Goal: Obtain resource: Download file/media

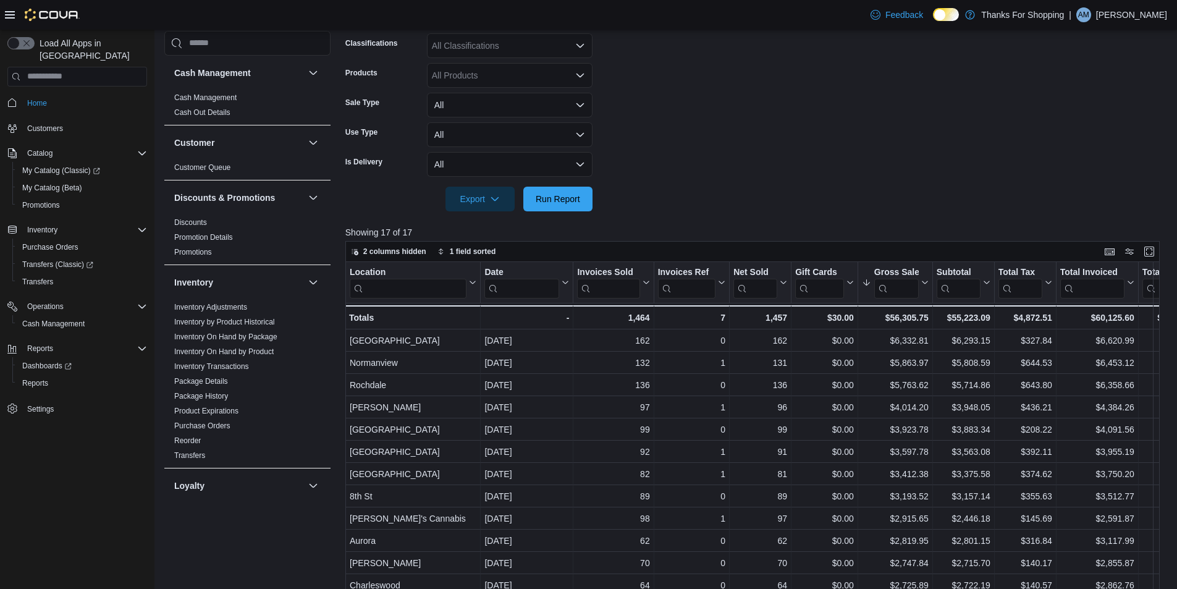
scroll to position [551, 0]
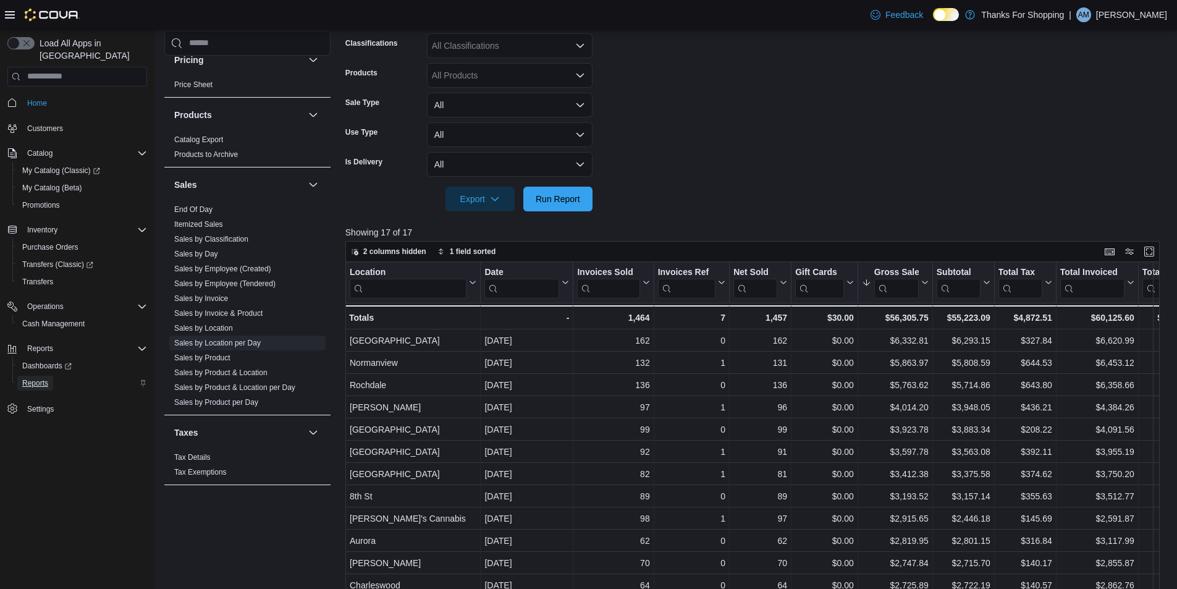
click at [41, 378] on span "Reports" at bounding box center [35, 383] width 26 height 10
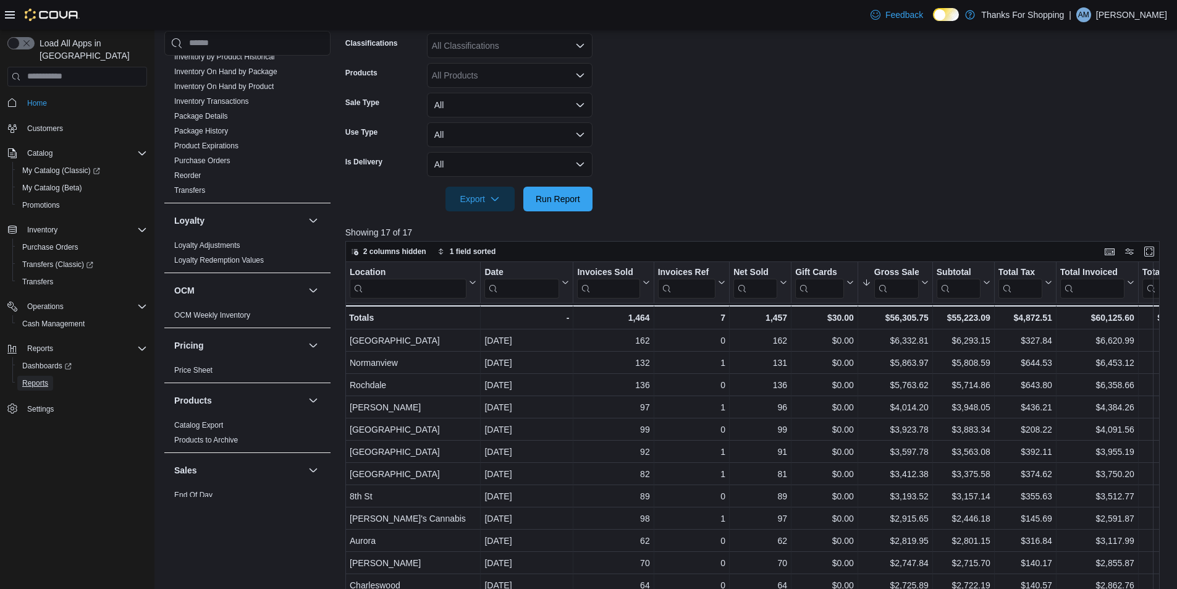
scroll to position [180, 0]
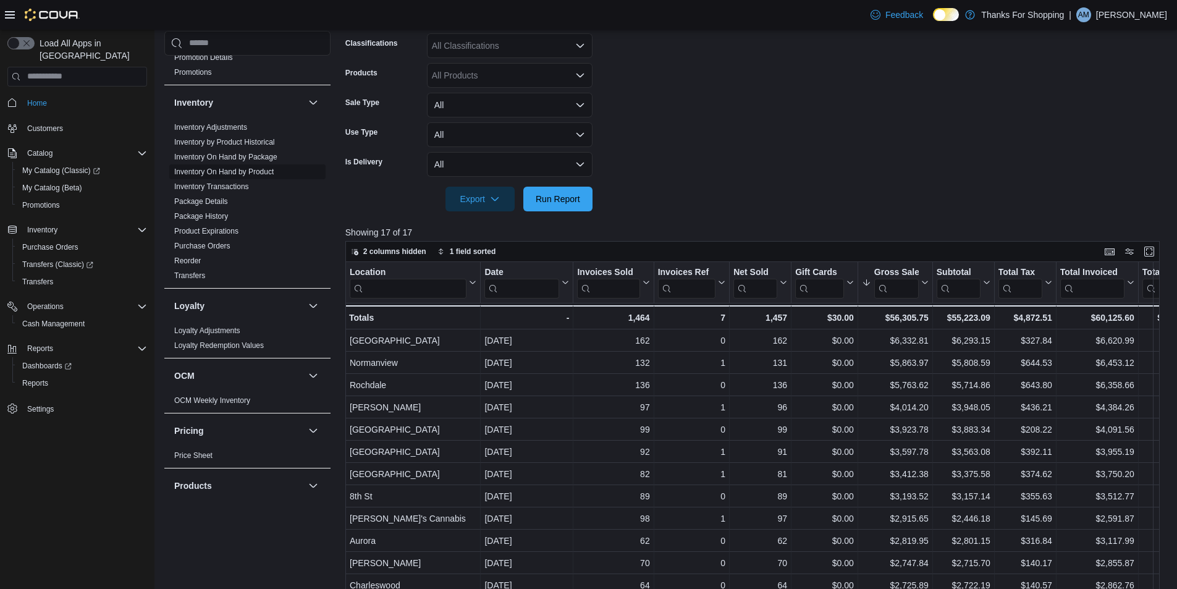
click at [212, 173] on link "Inventory On Hand by Product" at bounding box center [223, 171] width 99 height 9
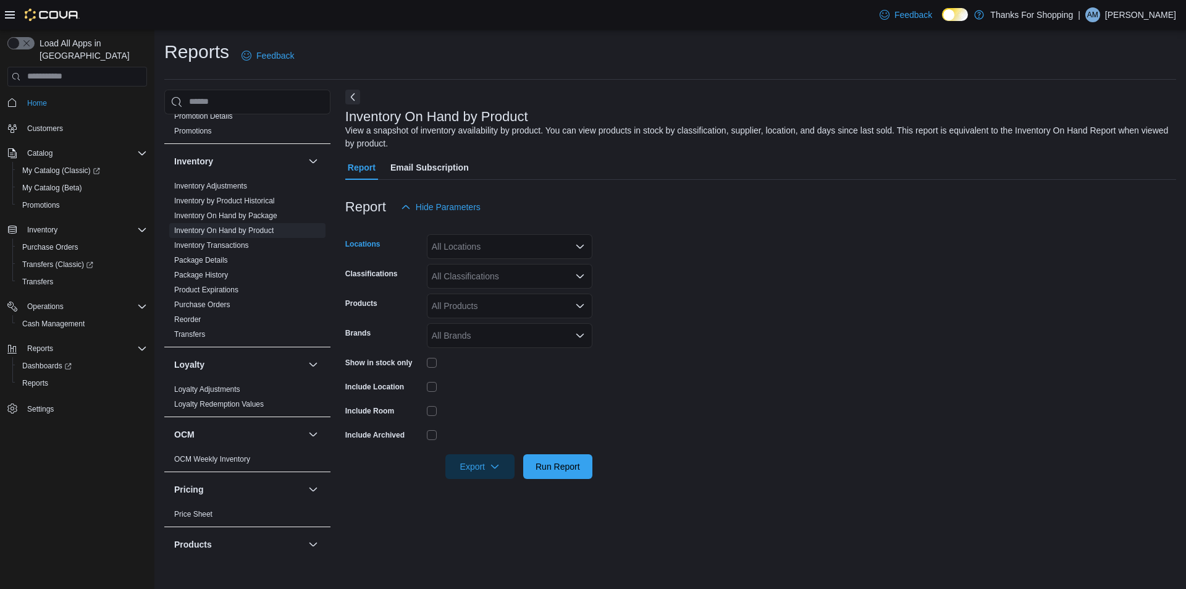
click at [567, 255] on div "All Locations" at bounding box center [510, 246] width 166 height 25
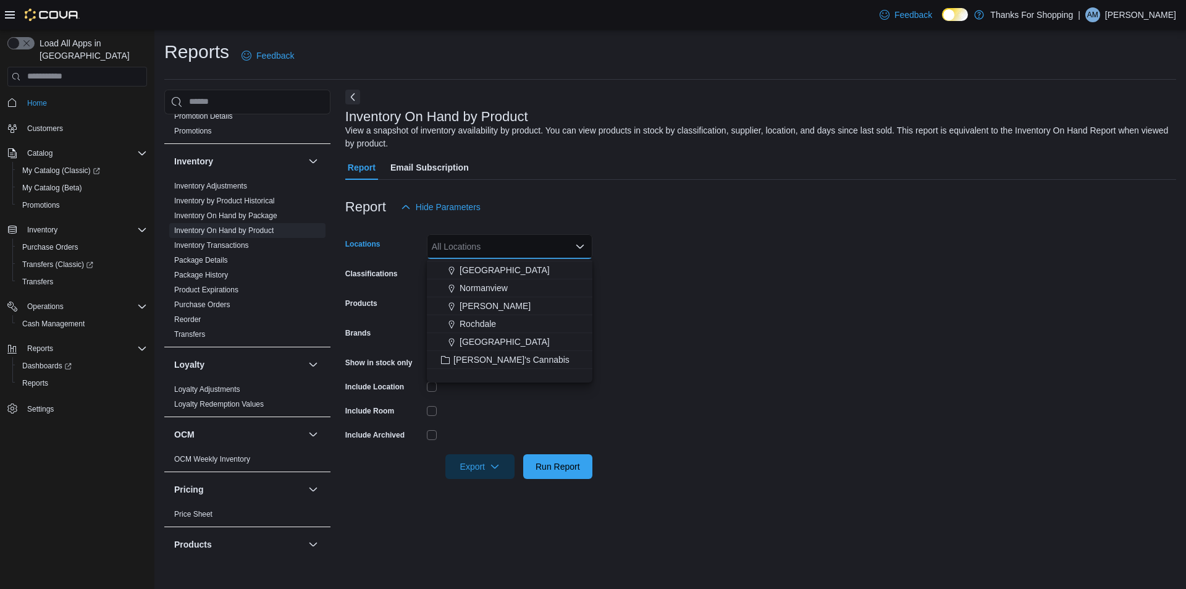
scroll to position [185, 0]
click at [481, 365] on span "Rochdale" at bounding box center [478, 369] width 36 height 12
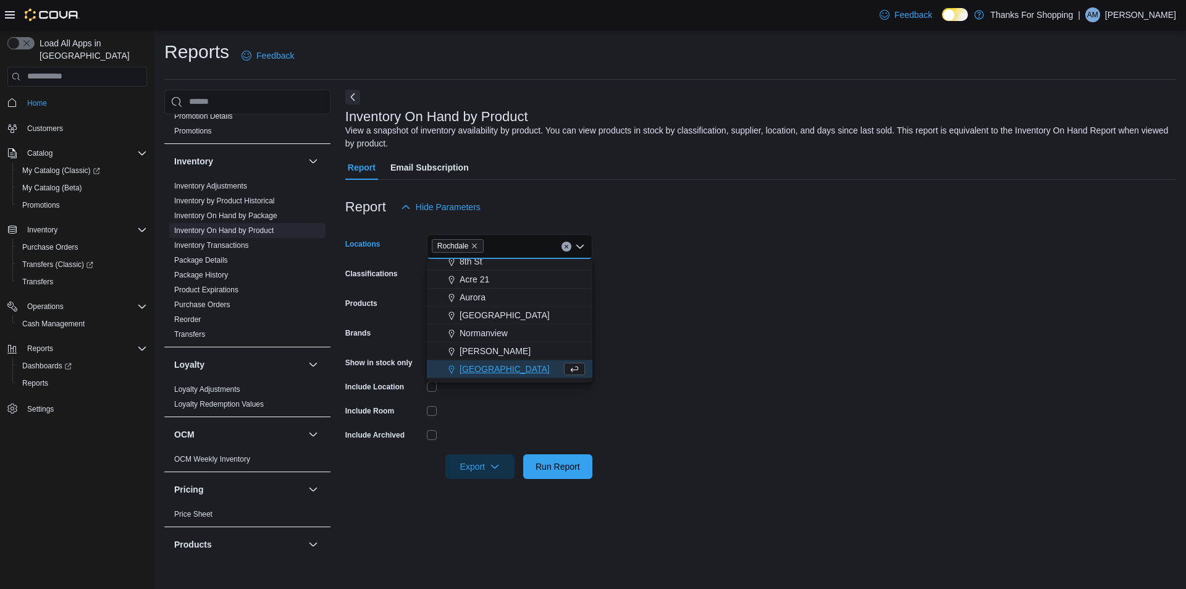
click at [776, 340] on form "Locations [GEOGRAPHIC_DATA] Combo box. Selected. [GEOGRAPHIC_DATA]. Press Backs…" at bounding box center [760, 349] width 831 height 260
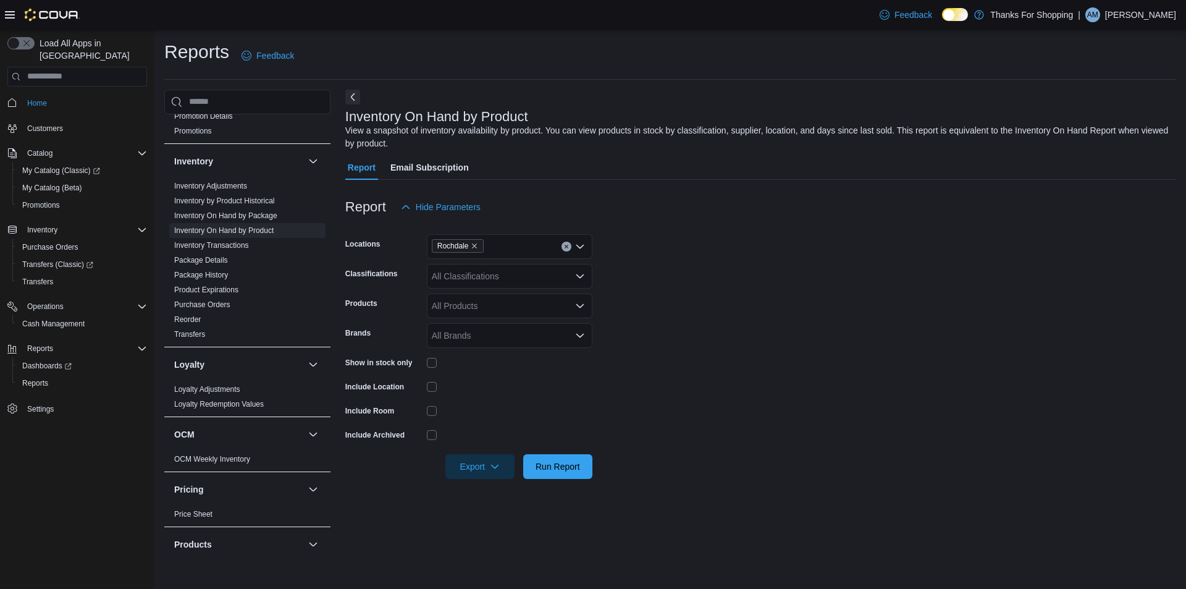
click at [501, 282] on div "All Classifications" at bounding box center [510, 276] width 166 height 25
type input "**"
click at [494, 319] on div "Edibles" at bounding box center [509, 315] width 151 height 12
click at [797, 429] on form "Locations Rochdale Classifications Edibles Products All Products Brands All Bra…" at bounding box center [760, 349] width 831 height 260
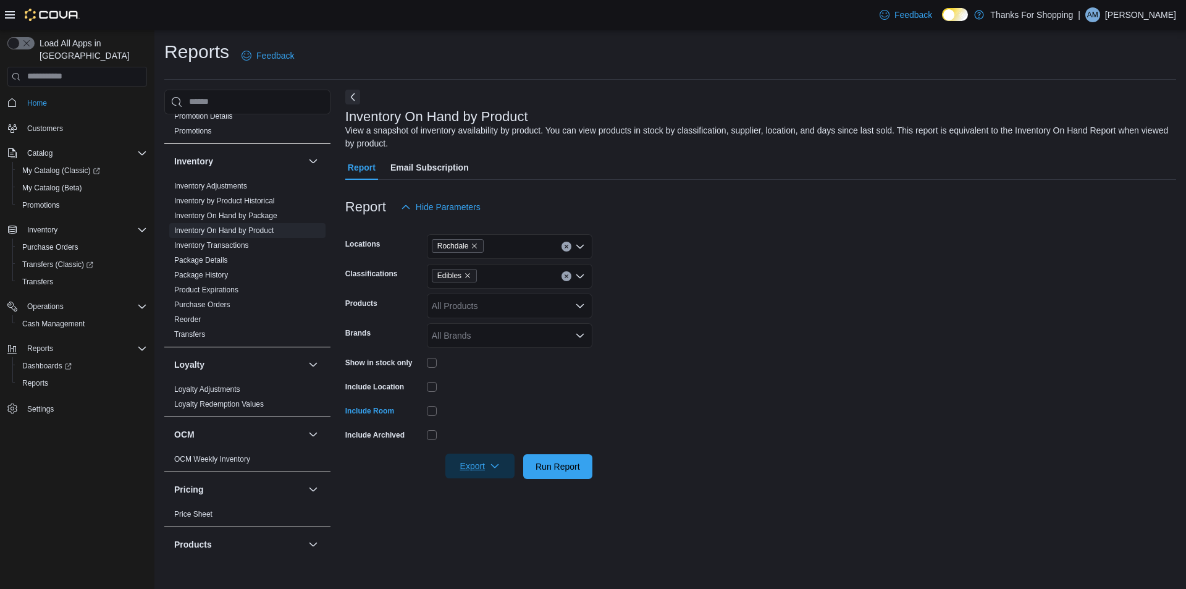
click at [497, 460] on span "Export" at bounding box center [480, 466] width 54 height 25
click at [507, 489] on span "Export to Excel" at bounding box center [482, 491] width 56 height 10
